Goal: Task Accomplishment & Management: Manage account settings

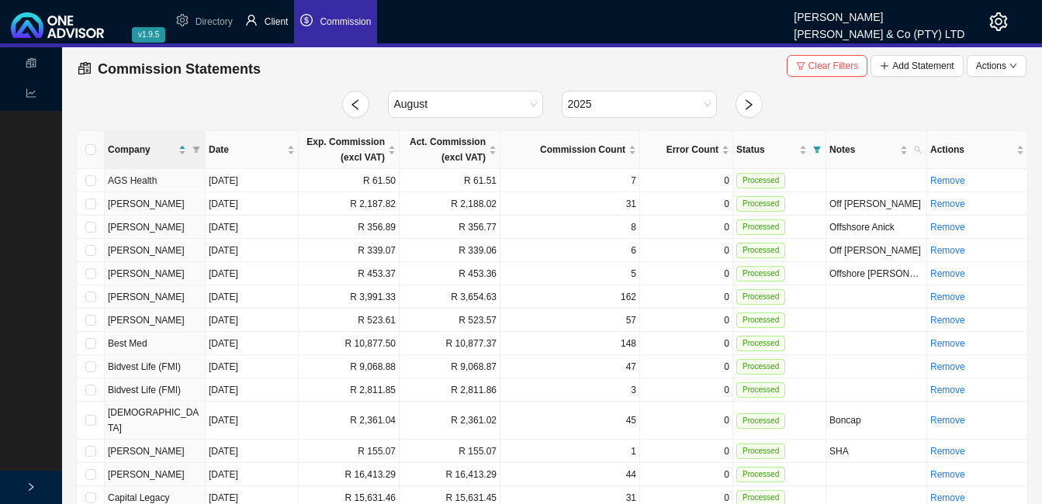
click at [287, 24] on span "Client" at bounding box center [277, 21] width 24 height 11
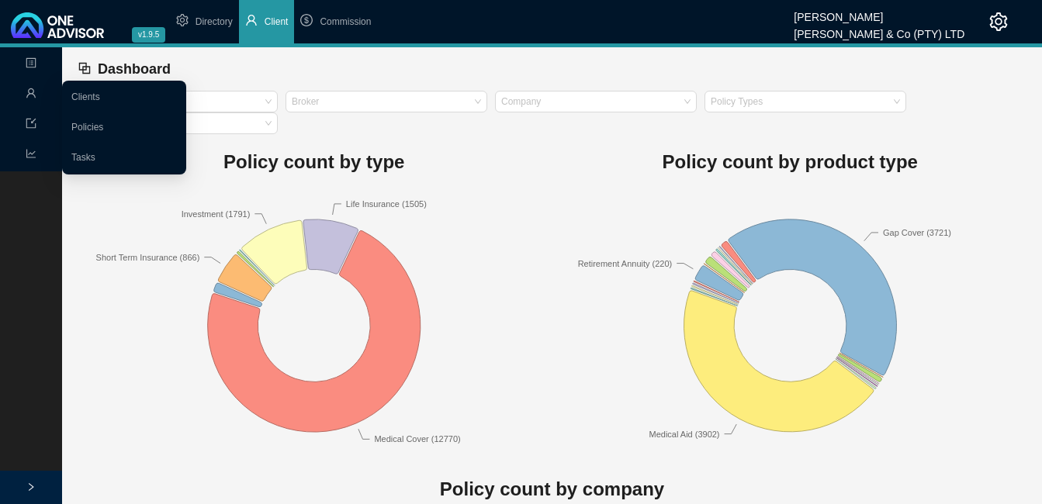
click at [33, 95] on icon "user" at bounding box center [30, 92] width 9 height 9
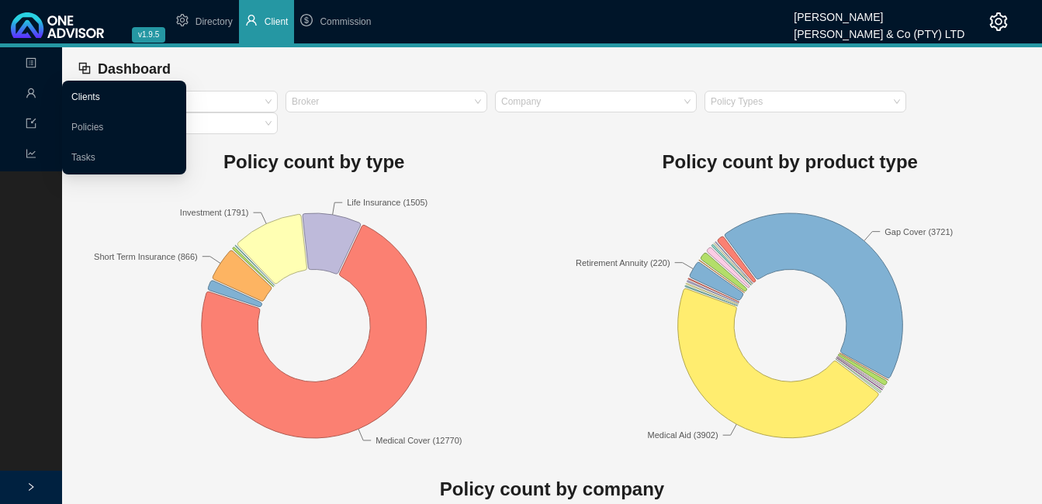
click at [75, 93] on link "Clients" at bounding box center [85, 97] width 29 height 11
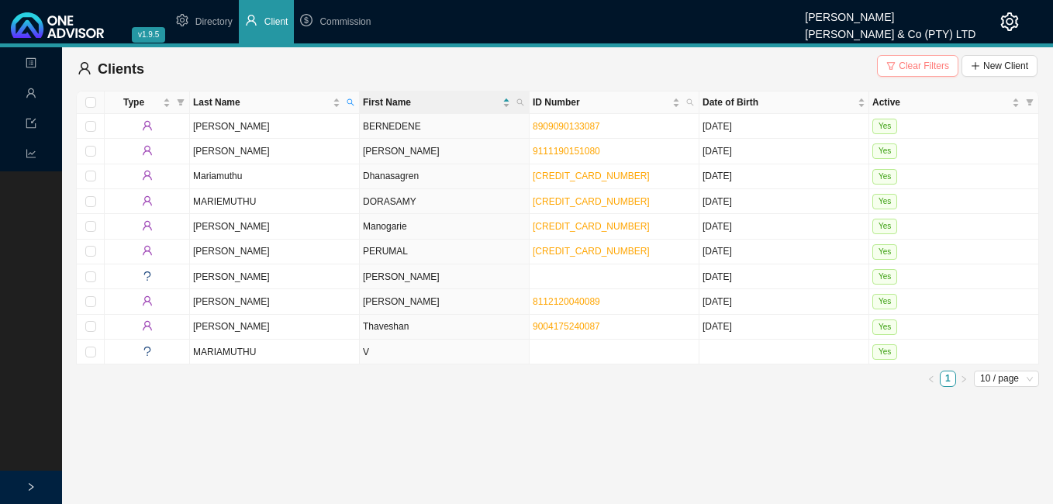
click at [916, 61] on span "Clear Filters" at bounding box center [924, 66] width 50 height 16
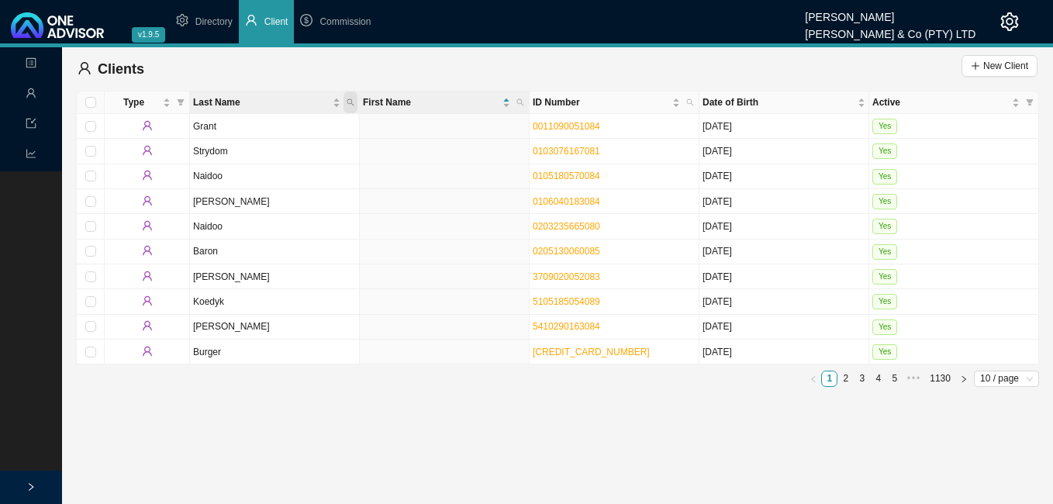
click at [352, 103] on icon "search" at bounding box center [351, 103] width 8 height 8
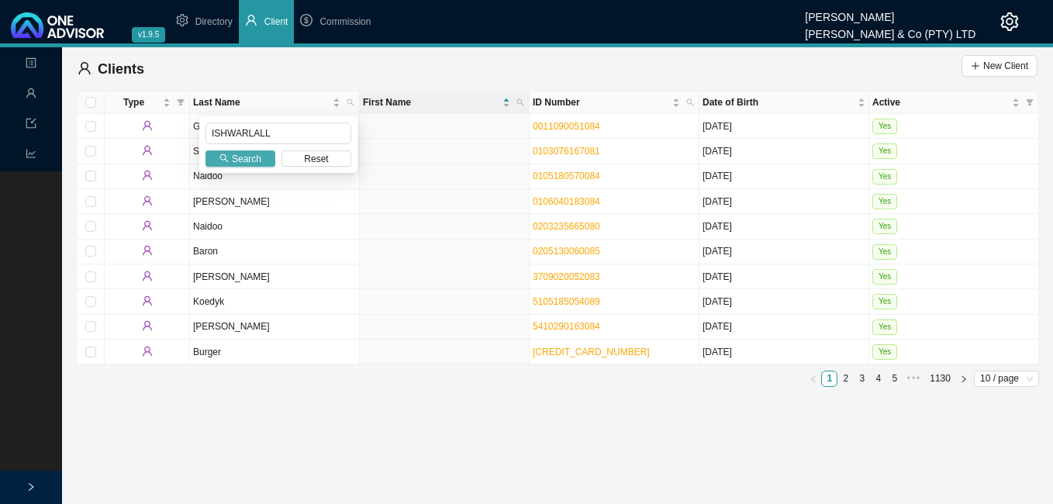
type input "ISHWARLALL"
click at [254, 161] on span "Search" at bounding box center [246, 159] width 29 height 16
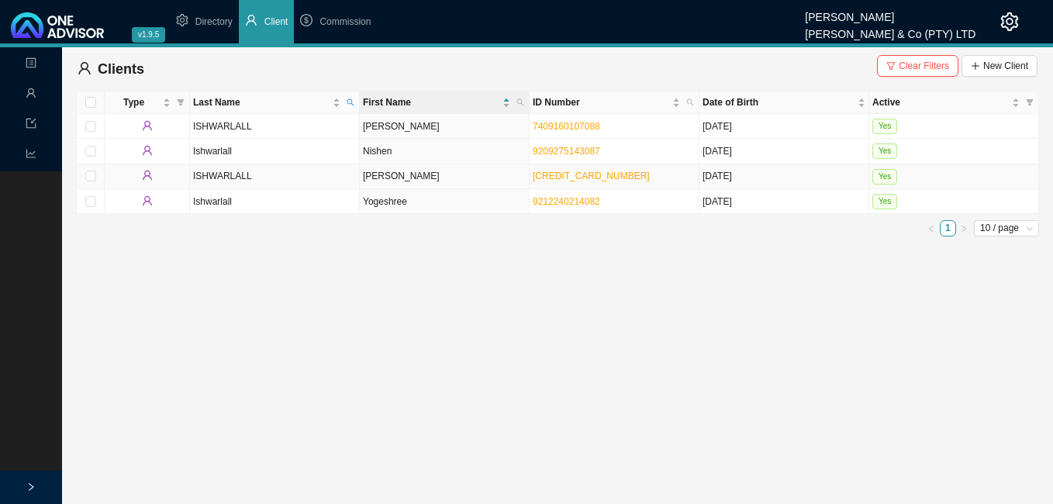
click at [420, 179] on td "[PERSON_NAME]" at bounding box center [445, 176] width 170 height 25
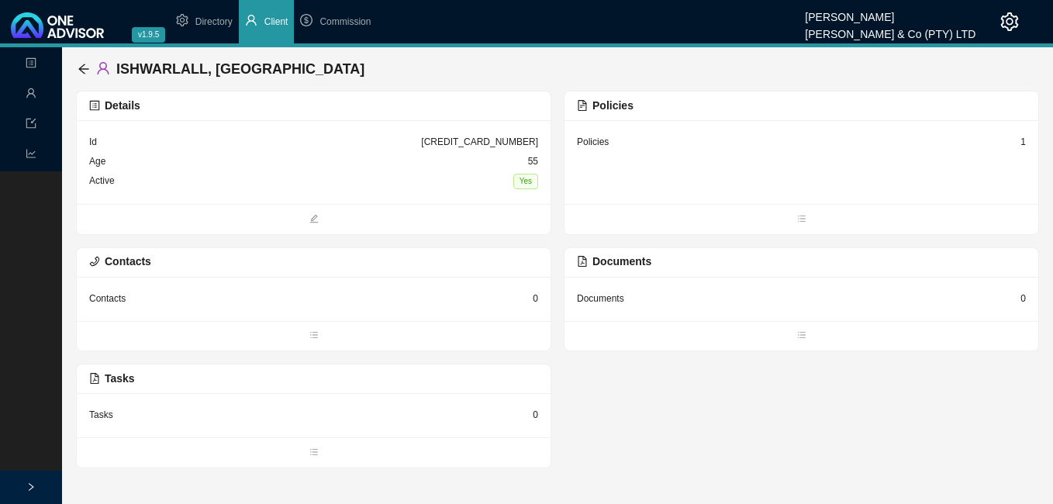
click at [1022, 141] on div "1" at bounding box center [1023, 142] width 5 height 16
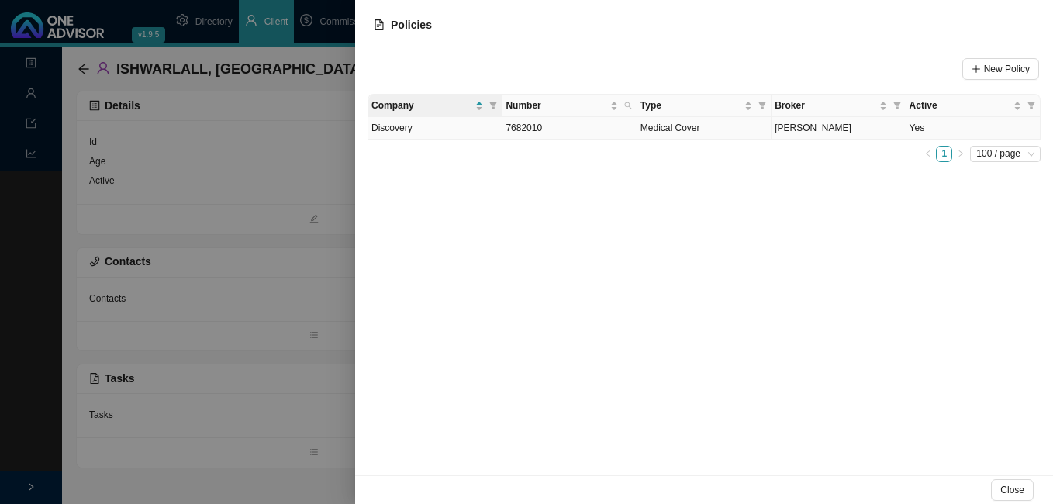
click at [712, 130] on td "Medical Cover" at bounding box center [705, 128] width 134 height 22
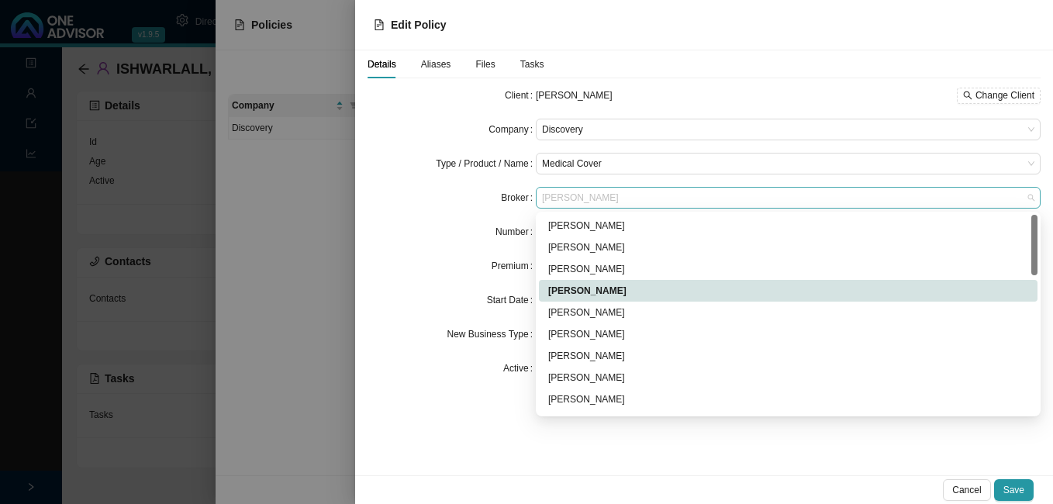
click at [639, 198] on span "[PERSON_NAME]" at bounding box center [788, 198] width 493 height 20
click at [658, 311] on div "[PERSON_NAME]" at bounding box center [788, 313] width 480 height 16
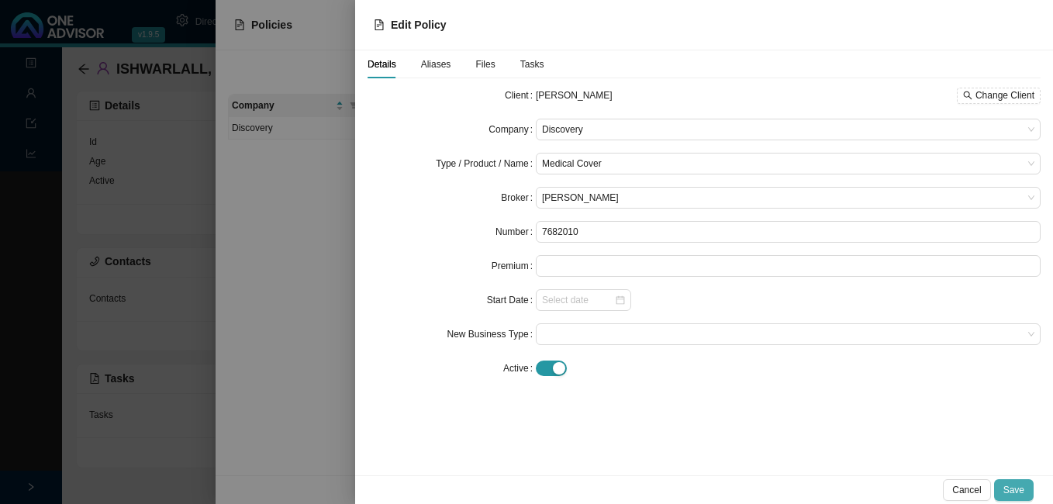
click at [1014, 493] on span "Save" at bounding box center [1014, 490] width 21 height 16
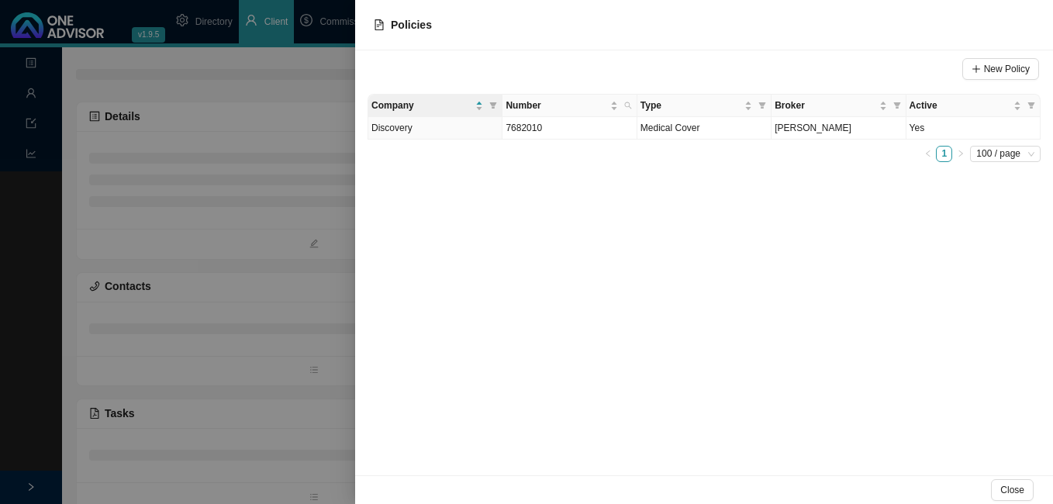
click at [1013, 493] on span "Close" at bounding box center [1013, 490] width 24 height 16
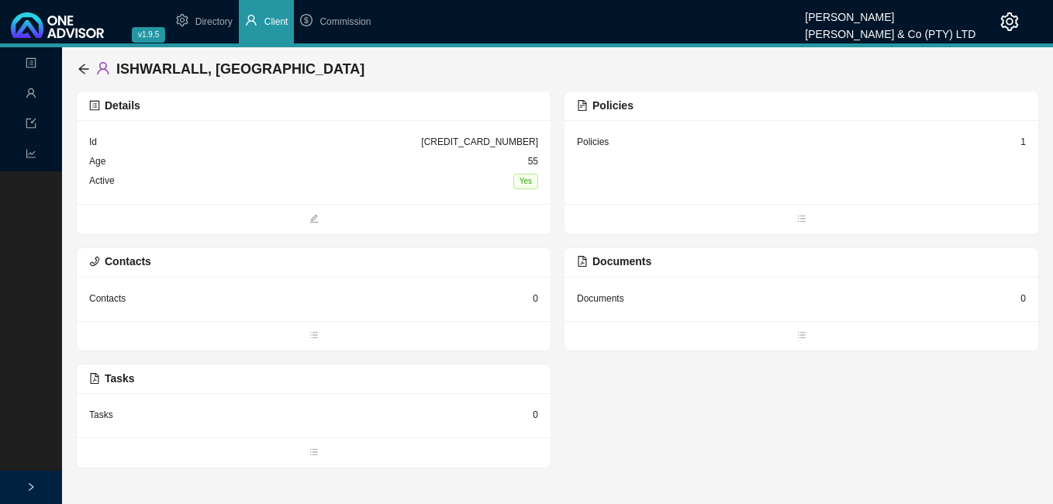
click at [1023, 141] on div "1" at bounding box center [1023, 142] width 5 height 16
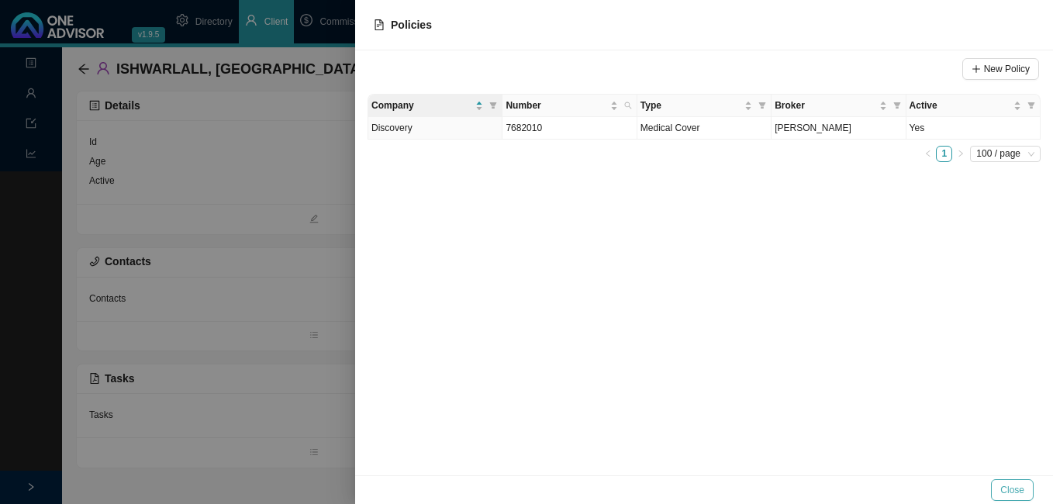
click at [1012, 492] on span "Close" at bounding box center [1013, 490] width 24 height 16
